Goal: Task Accomplishment & Management: Manage account settings

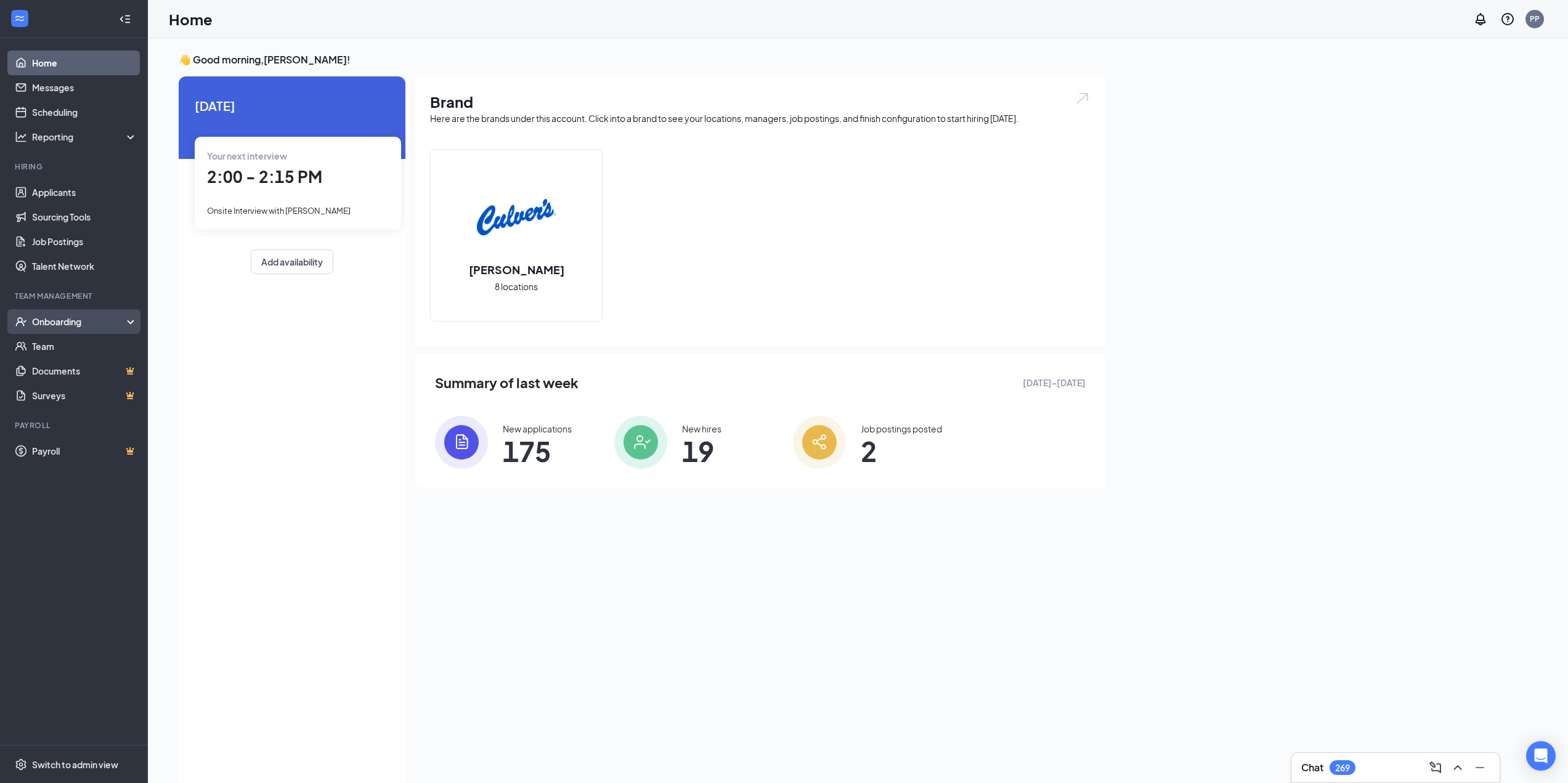
click at [75, 321] on div "Onboarding" at bounding box center [79, 321] width 95 height 13
click at [82, 347] on link "Overview" at bounding box center [84, 346] width 105 height 24
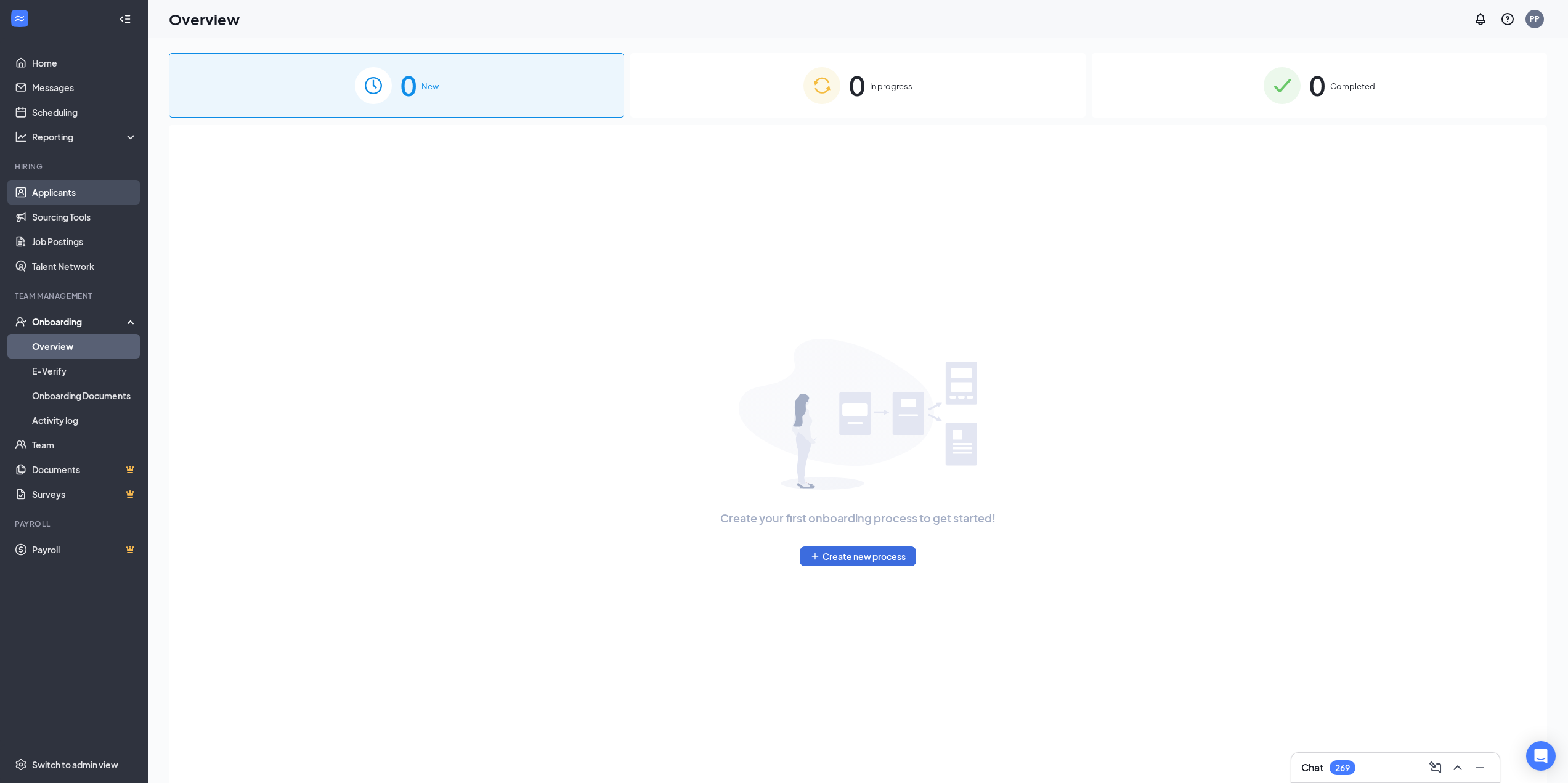
click at [72, 196] on link "Applicants" at bounding box center [84, 192] width 105 height 24
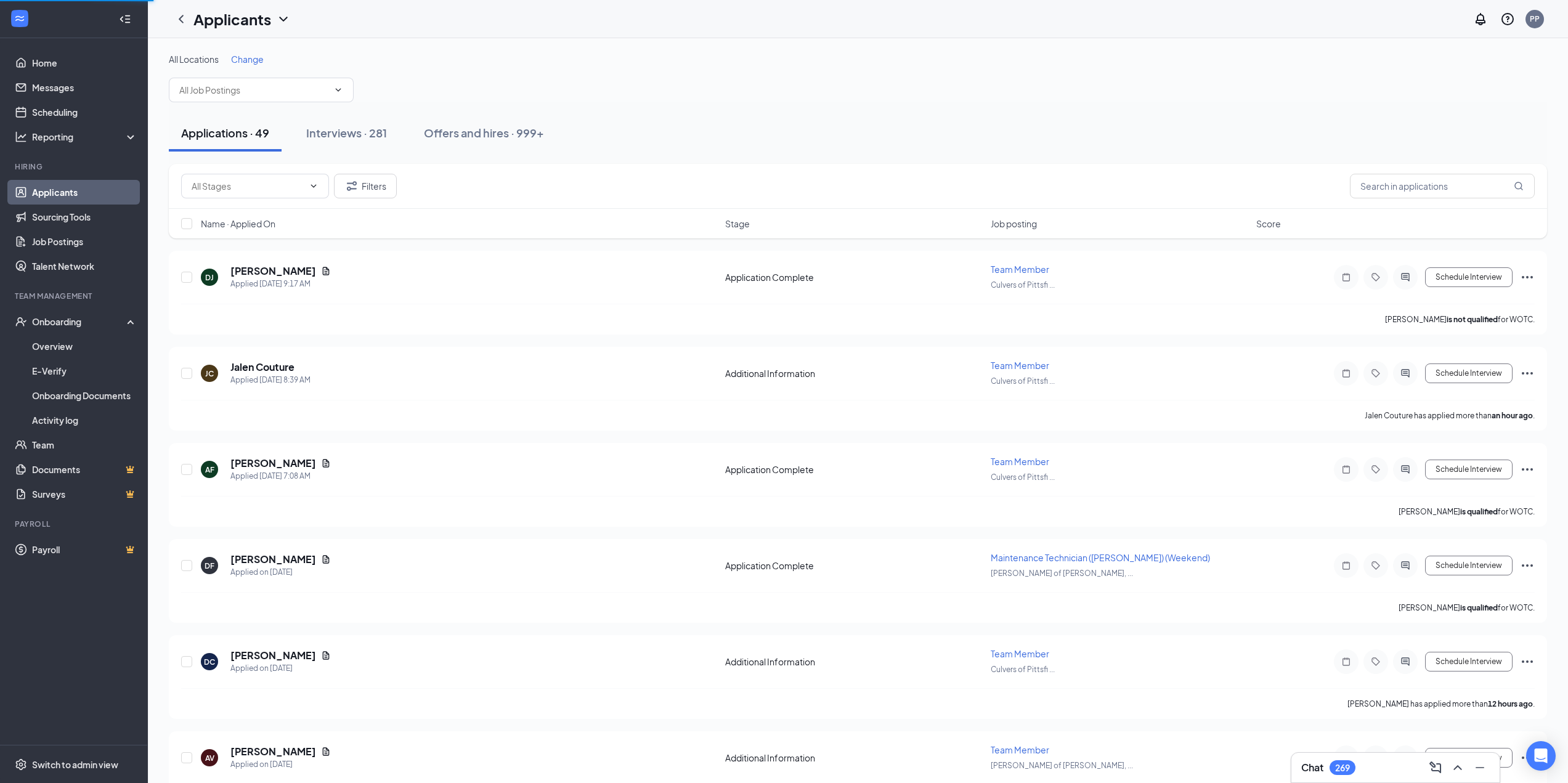
click at [247, 56] on span "Change" at bounding box center [247, 59] width 33 height 11
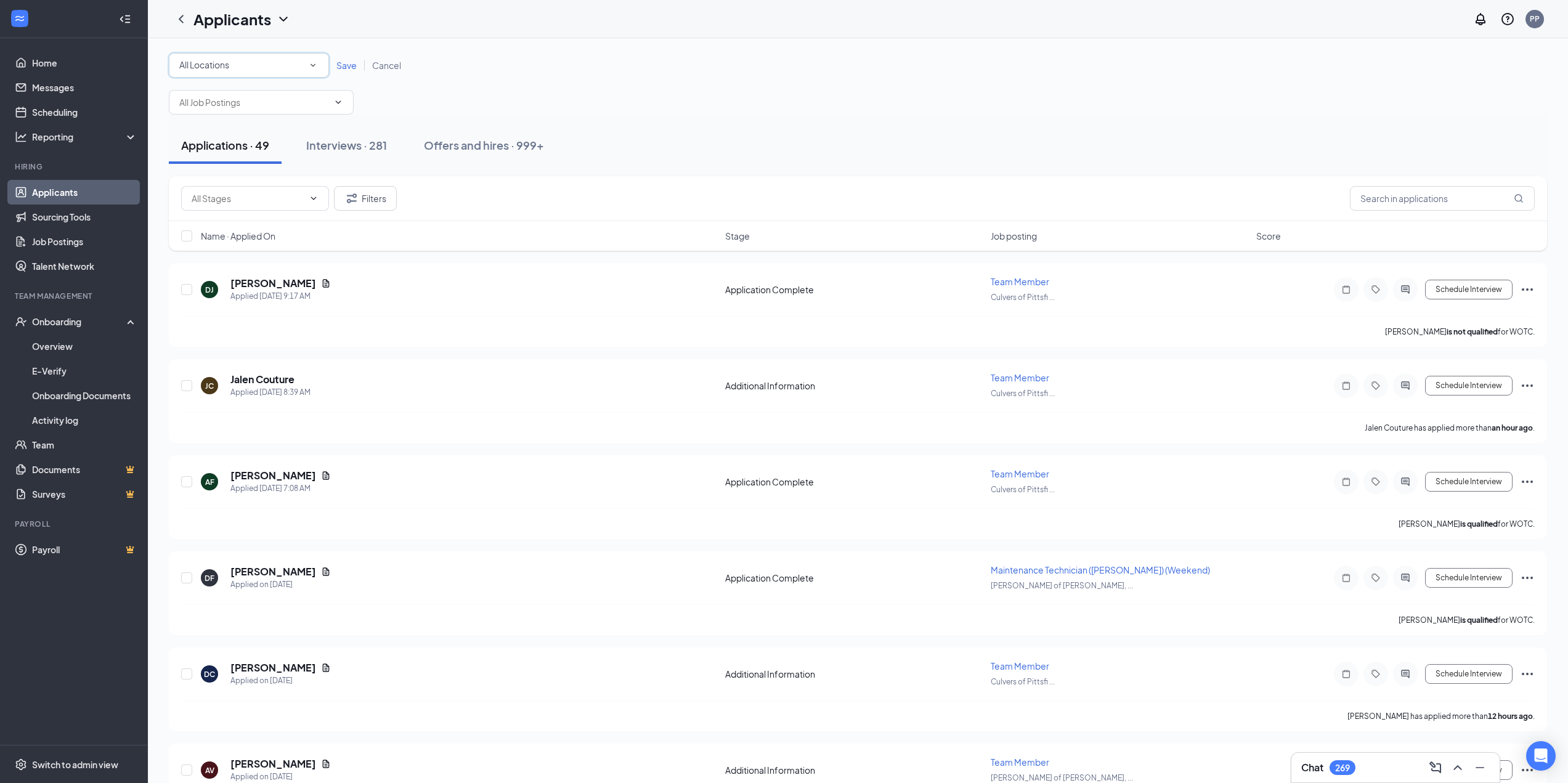
click at [273, 75] on div "All Locations All Locations" at bounding box center [249, 65] width 160 height 24
click at [258, 227] on span "[PERSON_NAME] of Wixom, [GEOGRAPHIC_DATA]" at bounding box center [280, 224] width 204 height 11
click at [336, 74] on div "All Locations [PERSON_NAME] of Wixom, [GEOGRAPHIC_DATA] Save Cancel" at bounding box center [858, 65] width 1378 height 24
click at [348, 64] on span "Save" at bounding box center [346, 65] width 20 height 11
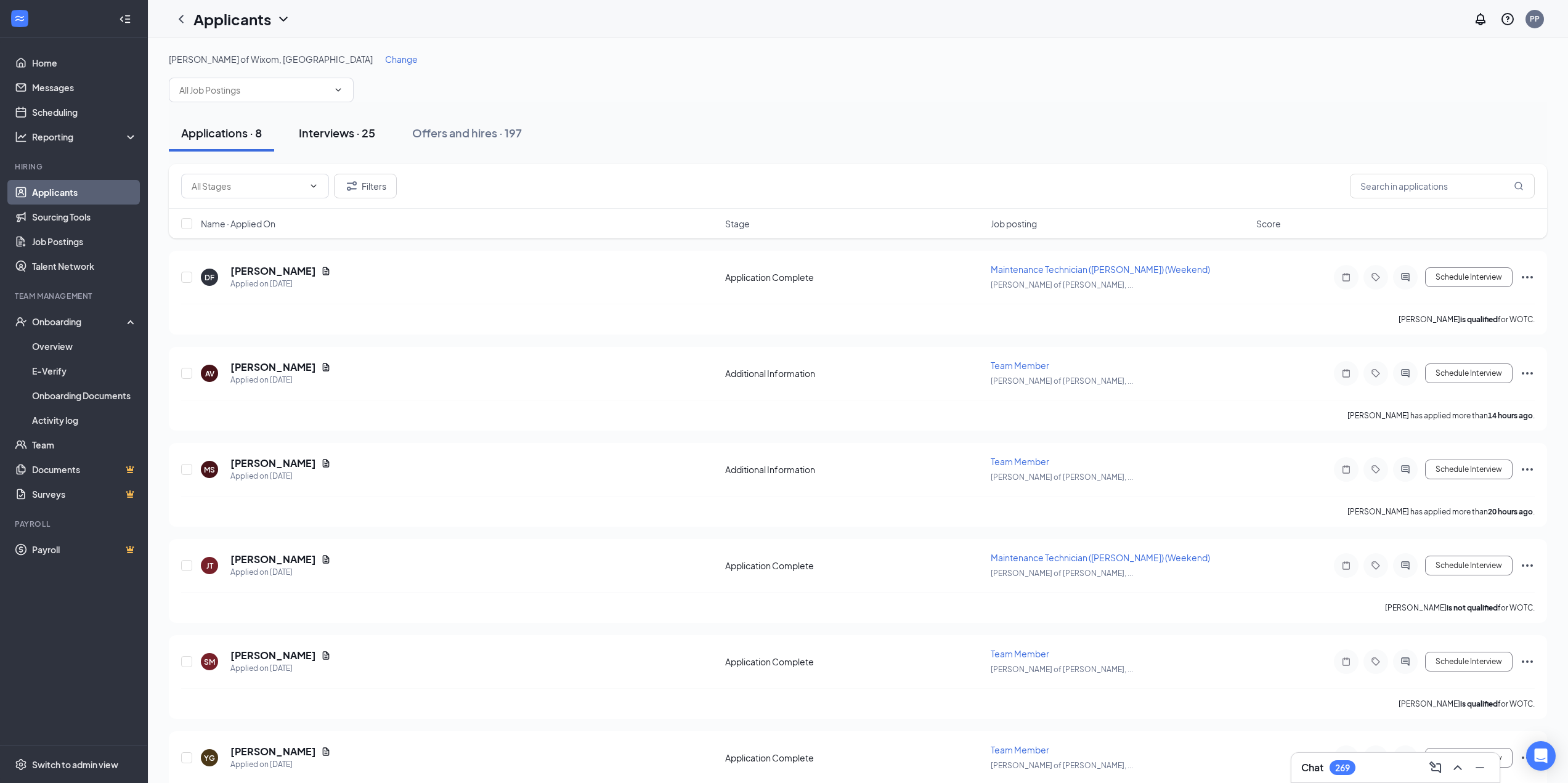
click at [323, 130] on div "Interviews · 25" at bounding box center [337, 133] width 76 height 16
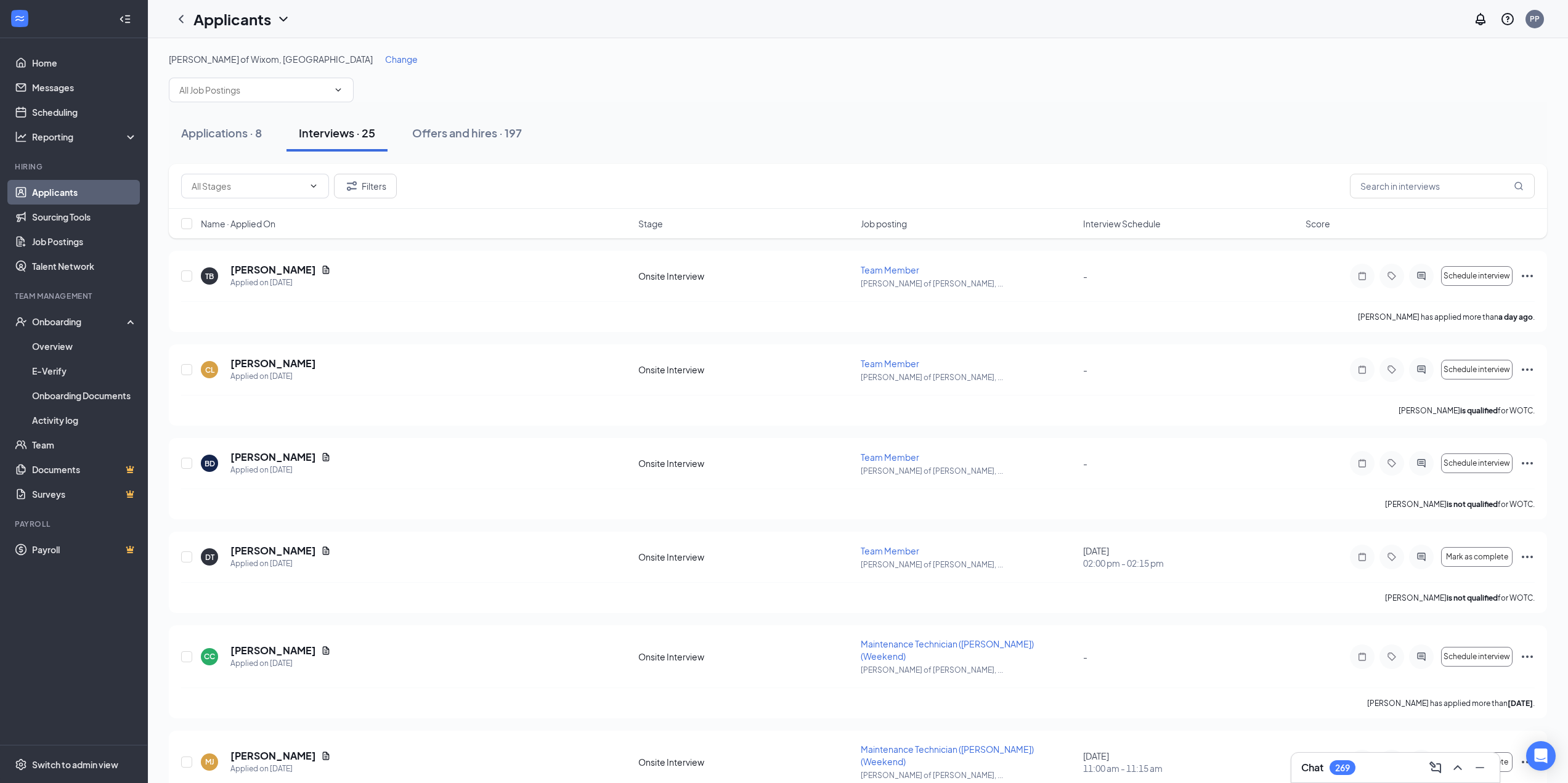
click at [1146, 221] on span "Interview Schedule" at bounding box center [1122, 224] width 78 height 13
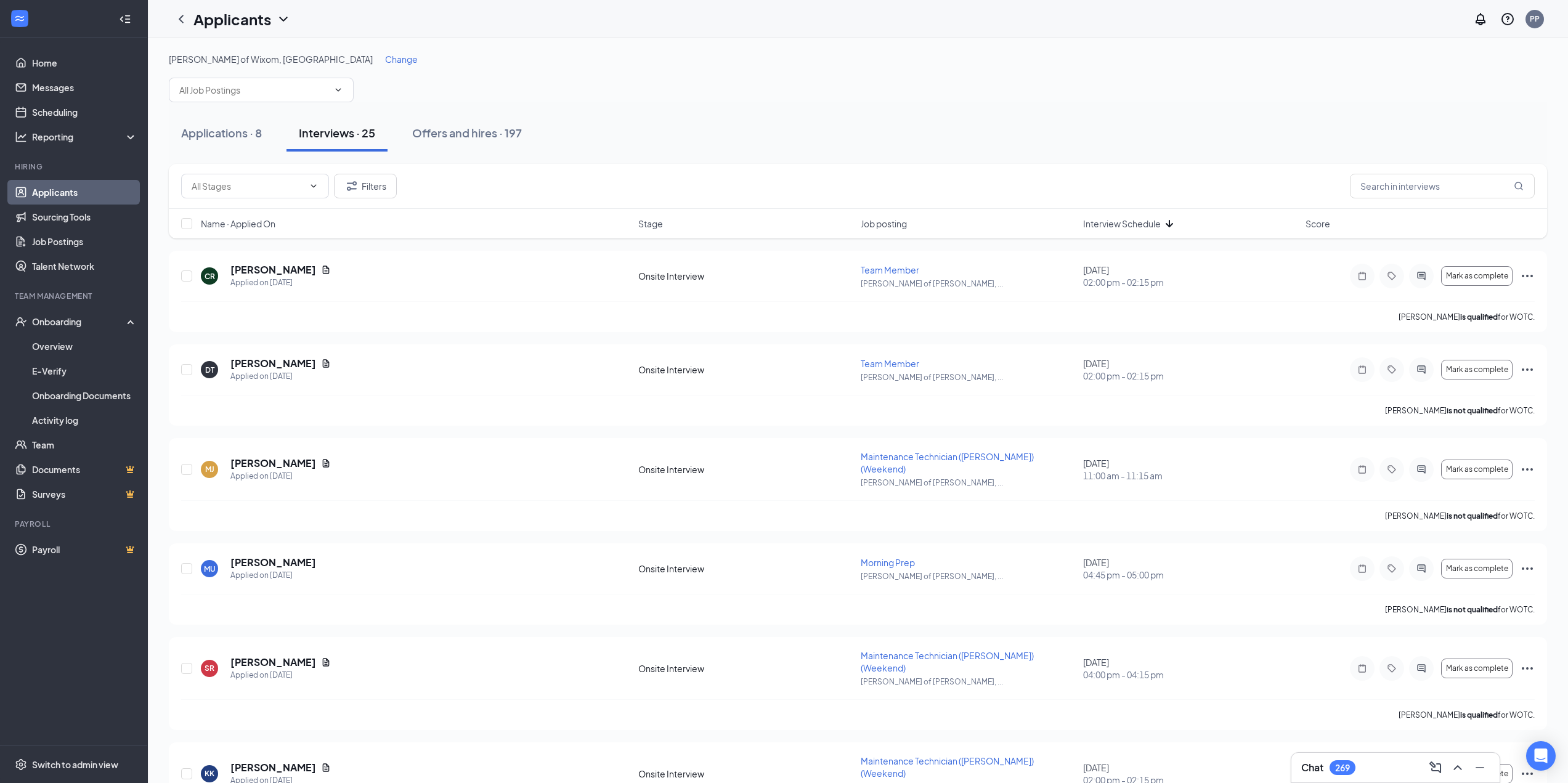
click at [1179, 219] on div "Interview Schedule" at bounding box center [1191, 224] width 215 height 13
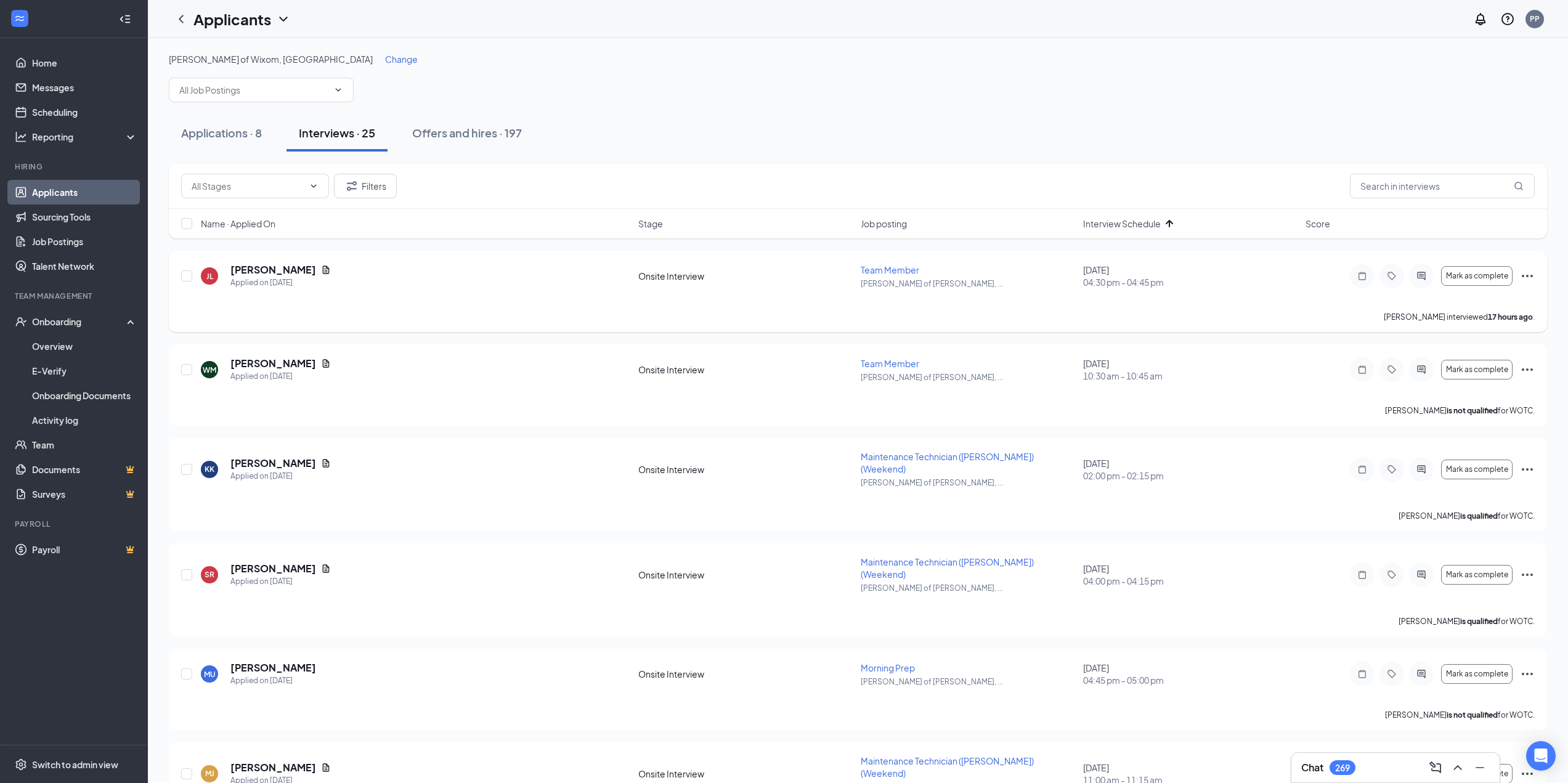
click at [1532, 278] on icon "Ellipses" at bounding box center [1528, 276] width 15 height 15
click at [1472, 384] on p "Mark as no-show" at bounding box center [1472, 377] width 111 height 13
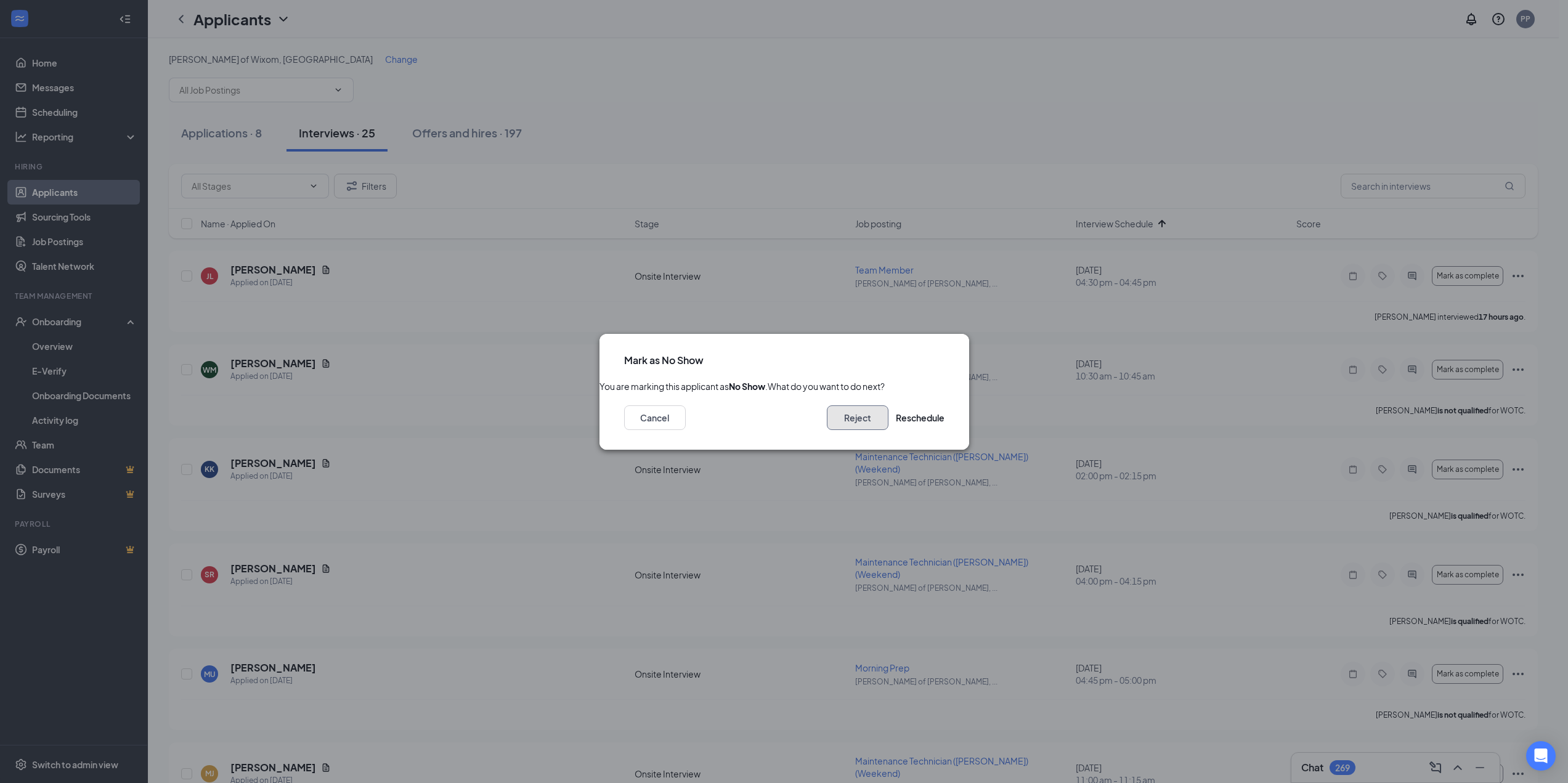
click at [853, 423] on button "Reject" at bounding box center [858, 417] width 61 height 24
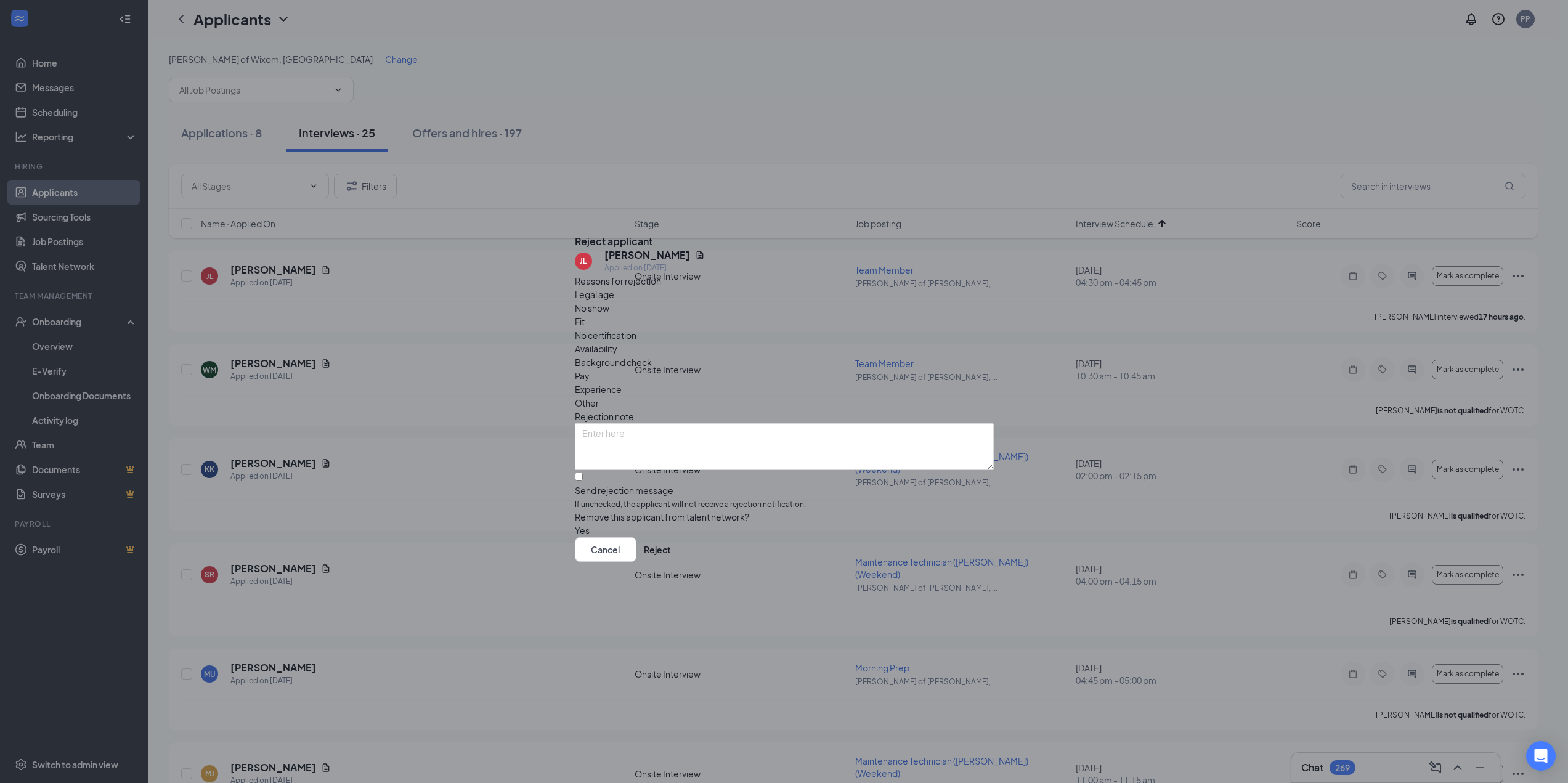
click at [610, 315] on span "No show" at bounding box center [592, 308] width 35 height 13
click at [583, 473] on input "Send rejection message If unchecked, the applicant will not receive a rejection…" at bounding box center [578, 476] width 8 height 8
checkbox input "true"
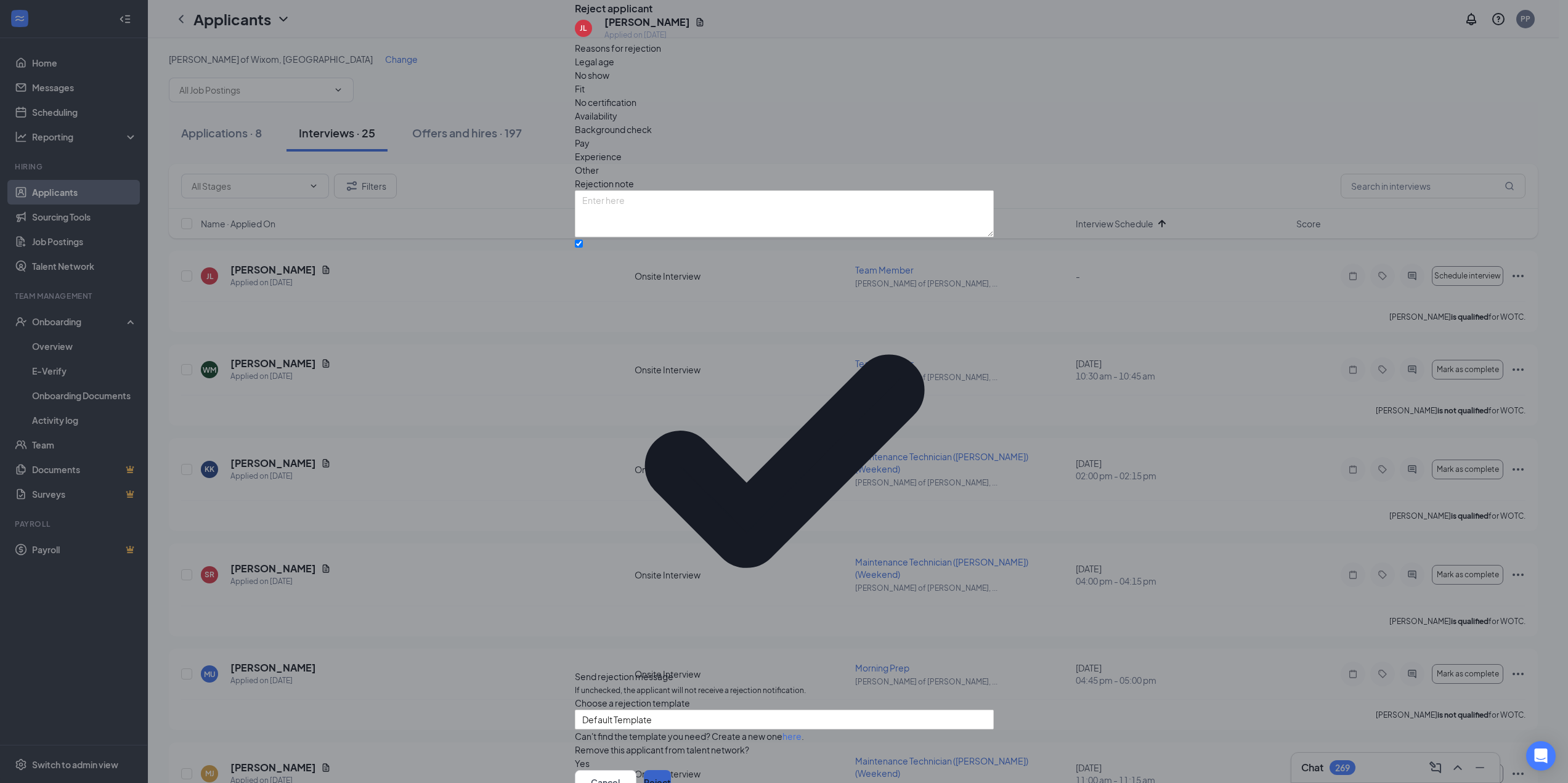
click at [671, 770] on button "Reject" at bounding box center [657, 782] width 27 height 24
